Goal: Task Accomplishment & Management: Use online tool/utility

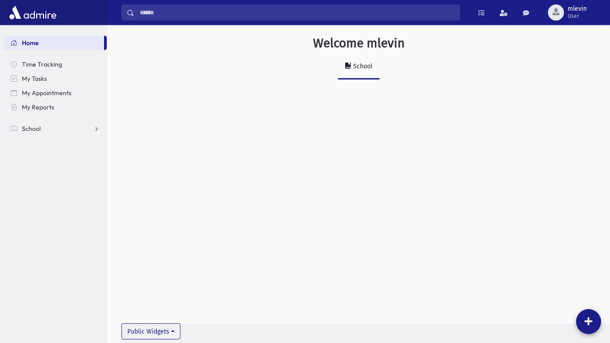
click at [83, 164] on section "Home Time Tracking My Tasks My Appointments My Reports School School Students A…" at bounding box center [53, 184] width 107 height 318
click at [46, 128] on link "School" at bounding box center [55, 129] width 103 height 14
click at [47, 153] on span "Attendance" at bounding box center [43, 157] width 33 height 8
click at [45, 172] on span "Entry" at bounding box center [41, 172] width 15 height 8
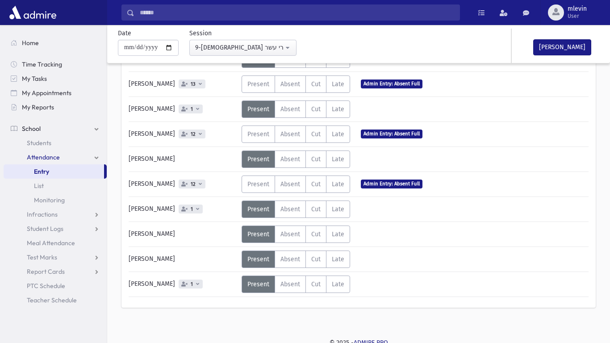
scroll to position [292, 0]
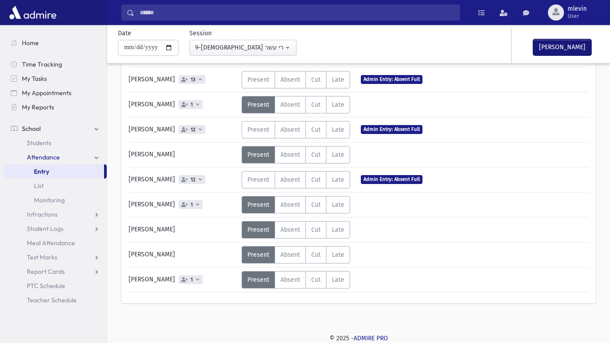
click at [559, 47] on button "[PERSON_NAME]" at bounding box center [562, 47] width 58 height 16
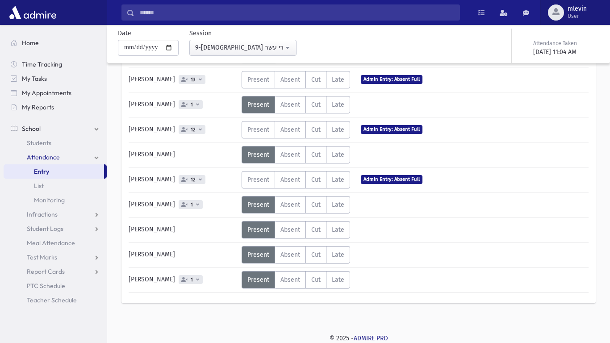
click at [572, 22] on button "mlevin User" at bounding box center [576, 12] width 70 height 25
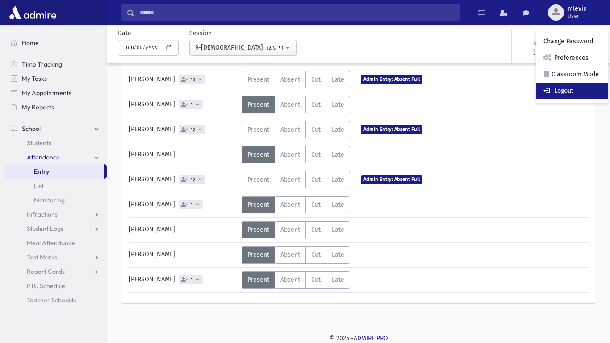
click at [565, 88] on link "Logout" at bounding box center [572, 91] width 71 height 17
